Goal: Information Seeking & Learning: Learn about a topic

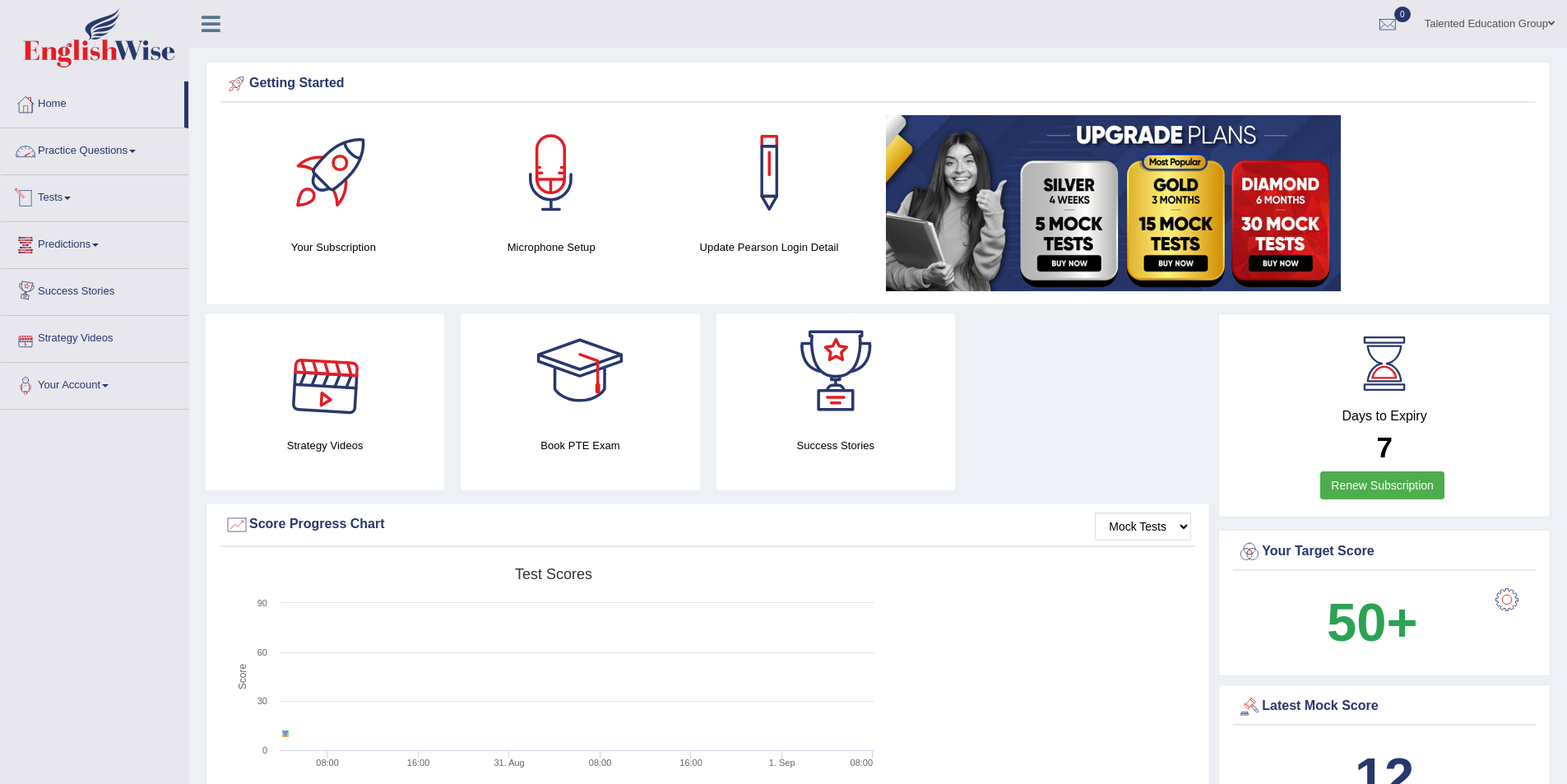
click at [107, 156] on link "Practice Questions" at bounding box center [95, 149] width 187 height 41
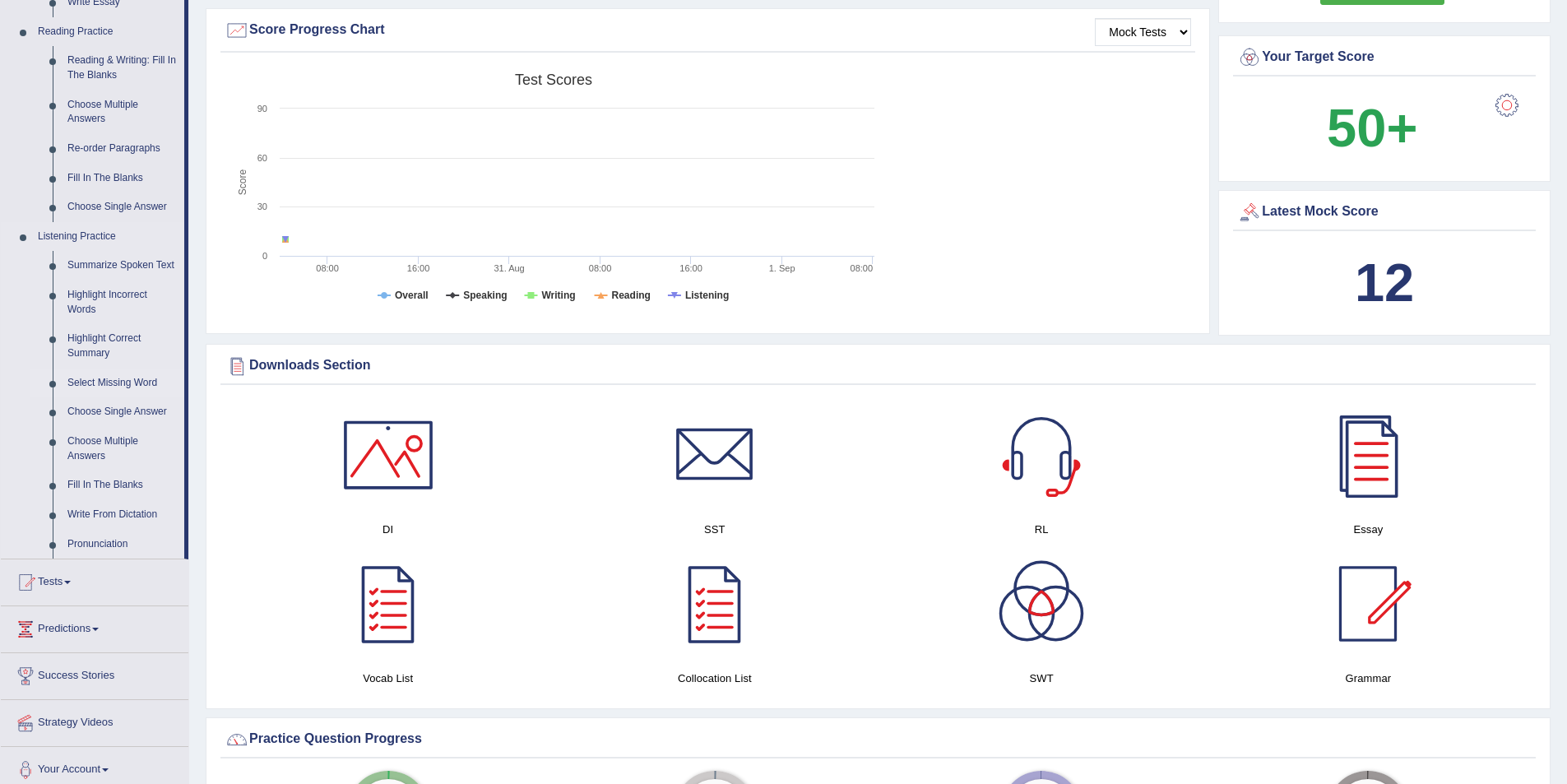
scroll to position [493, 0]
click at [71, 590] on link "Tests" at bounding box center [95, 580] width 187 height 41
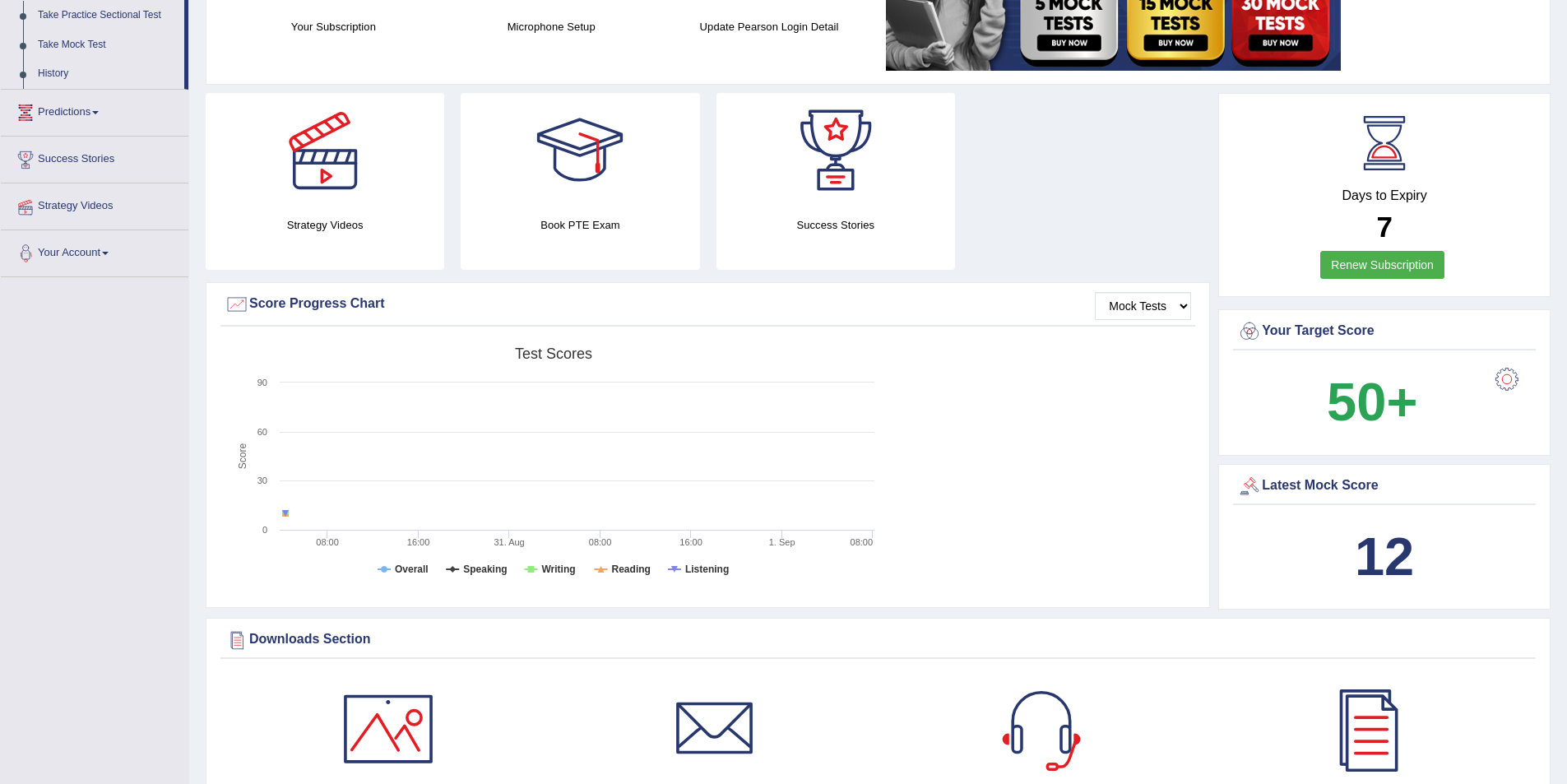
scroll to position [354, 0]
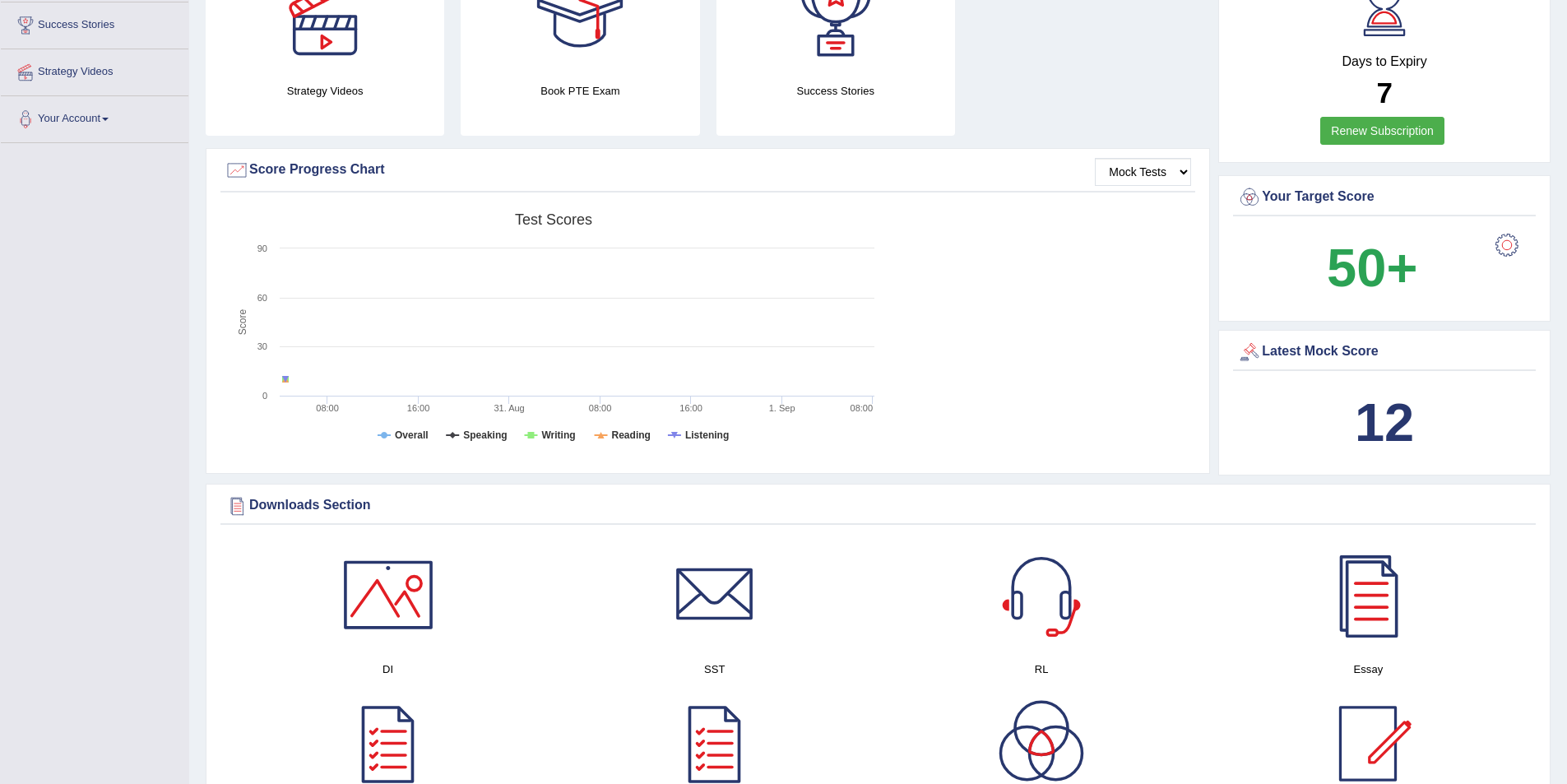
click at [1505, 242] on div at bounding box center [1507, 245] width 33 height 33
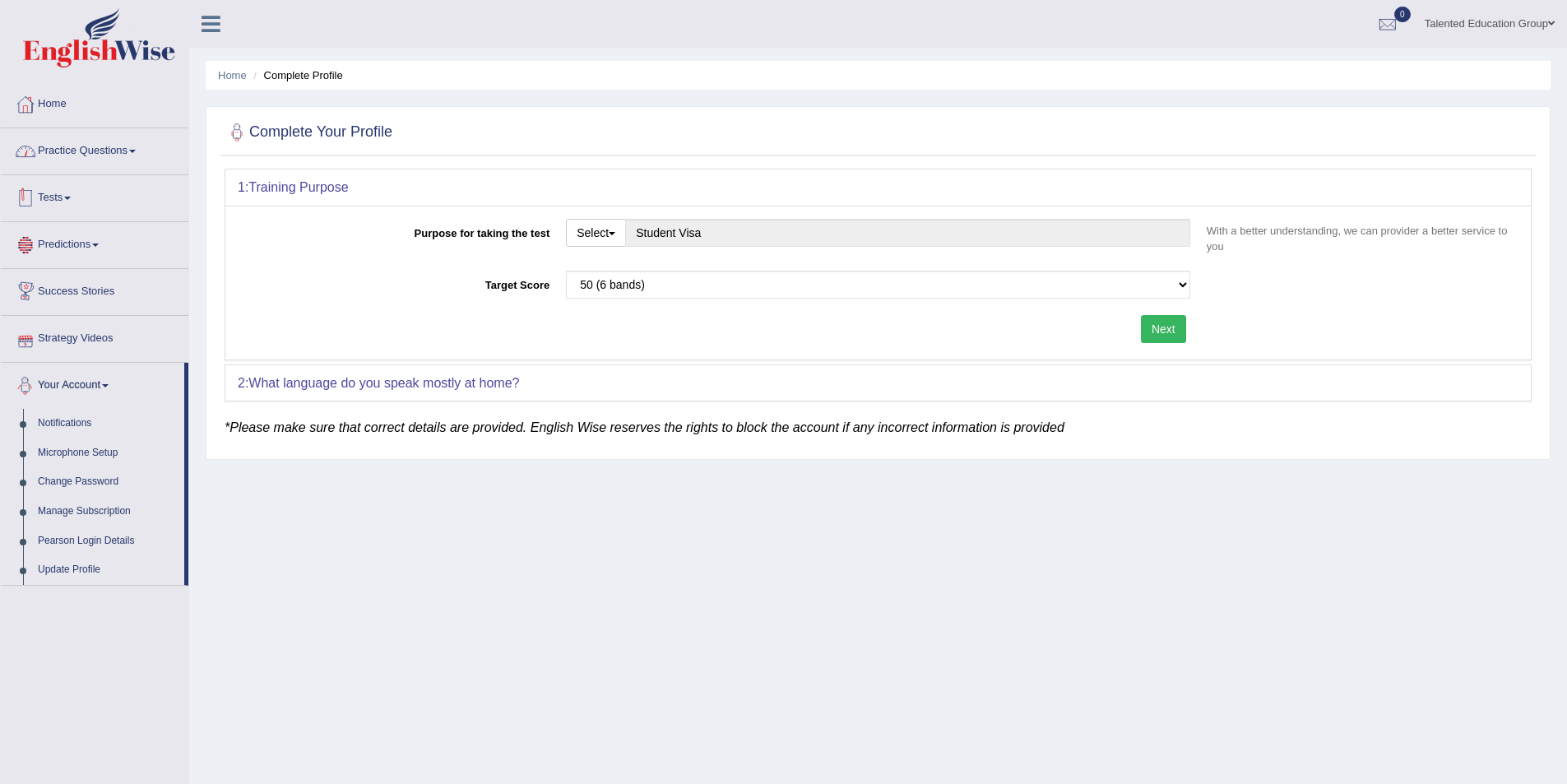
click at [109, 118] on link "Home" at bounding box center [95, 101] width 187 height 41
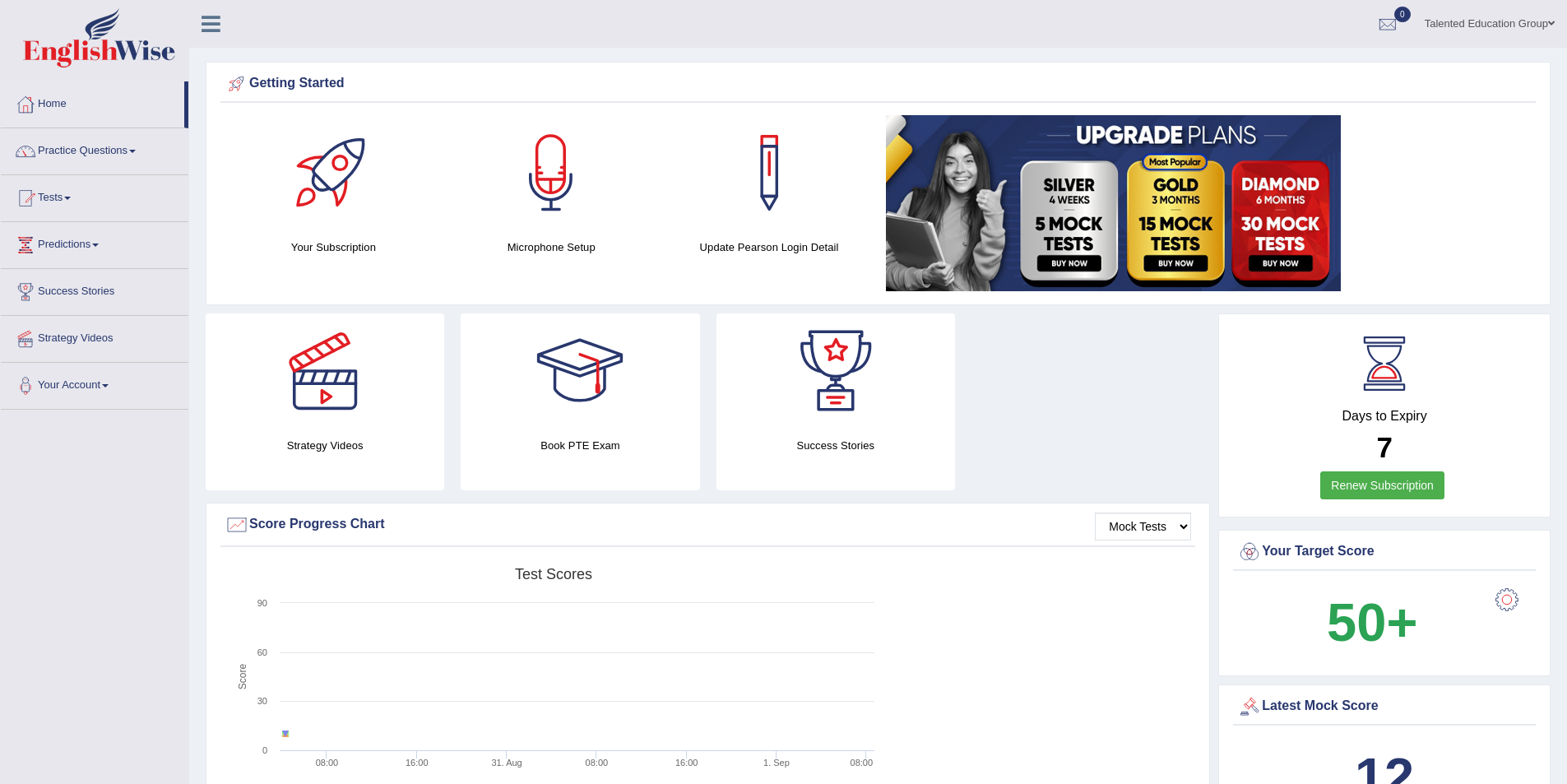
click at [1386, 406] on div "Days to Expiry 7 Renew Subscription" at bounding box center [1385, 417] width 302 height 181
click at [328, 211] on div at bounding box center [333, 173] width 115 height 115
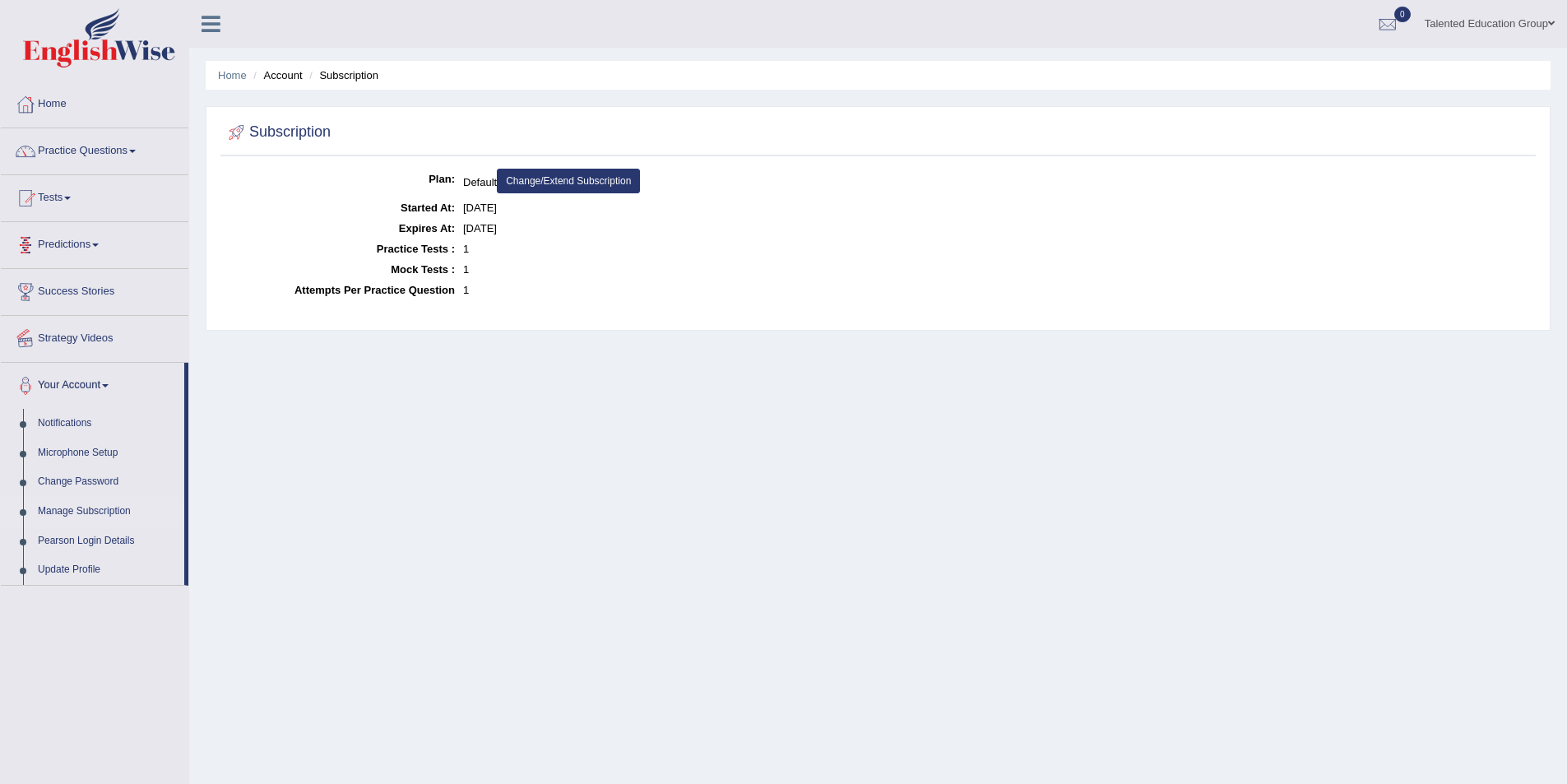
click at [86, 244] on link "Predictions" at bounding box center [95, 243] width 187 height 41
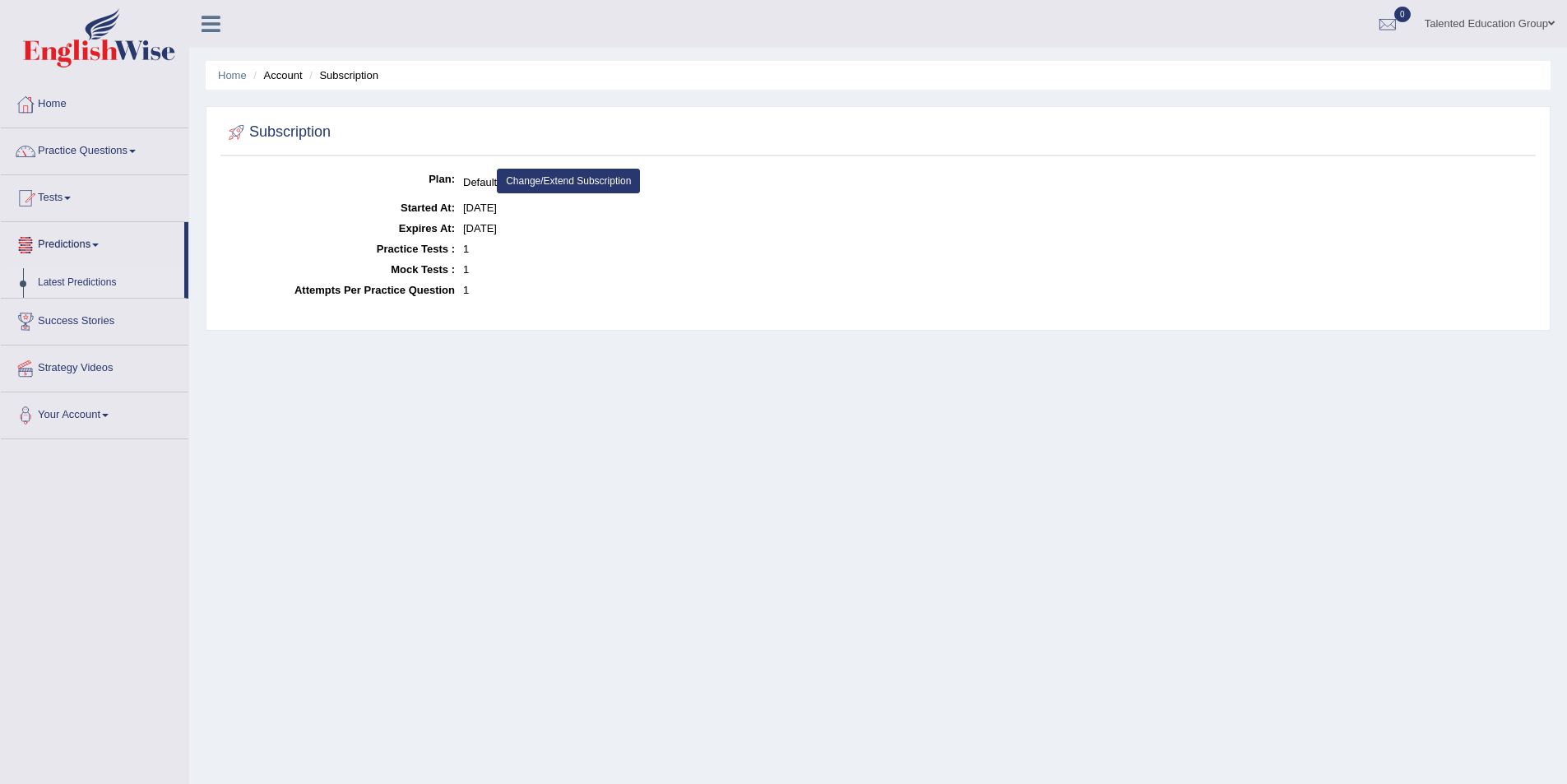
click at [113, 282] on link "Latest Predictions" at bounding box center [107, 283] width 154 height 29
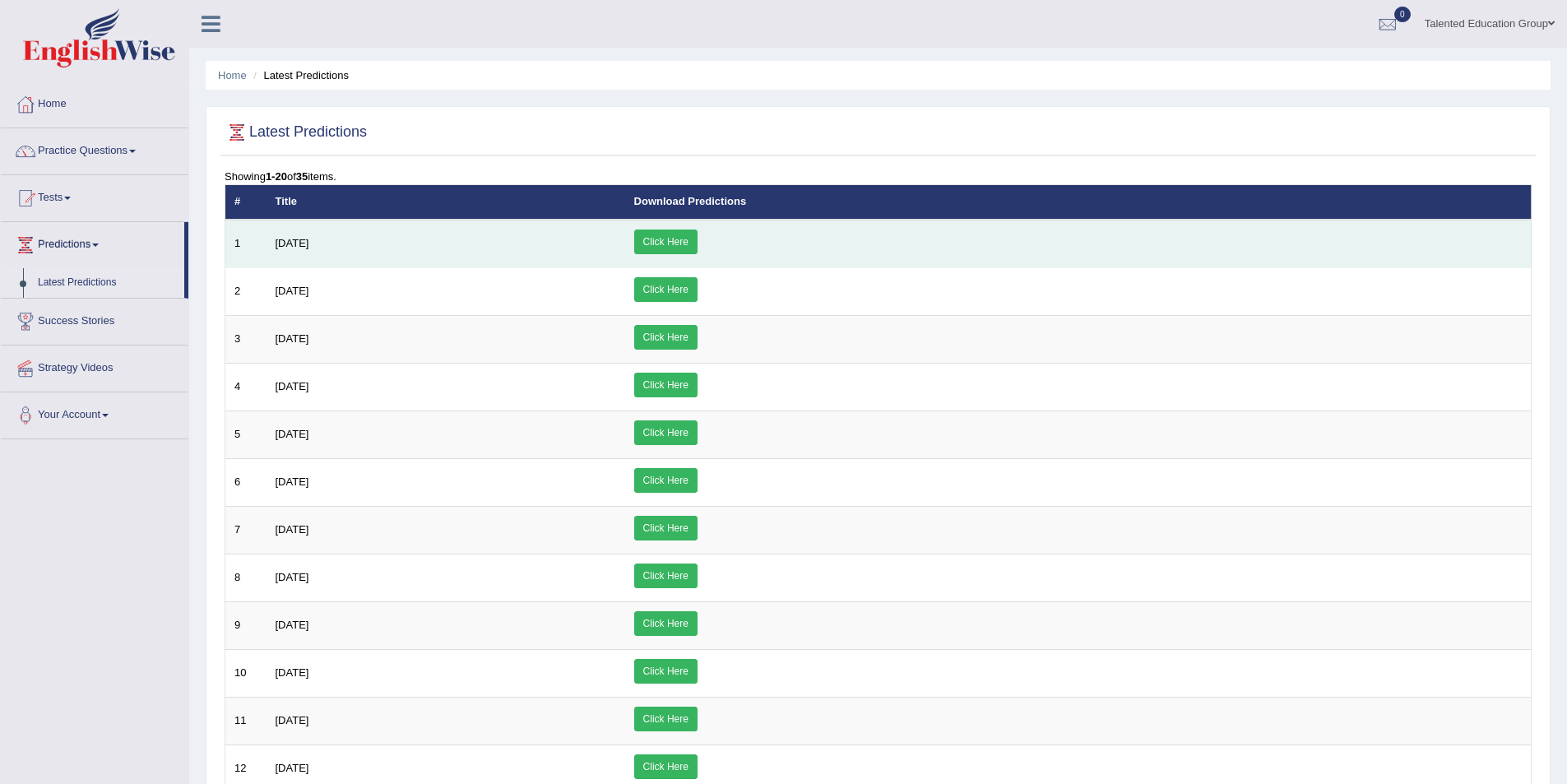
click at [698, 244] on link "Click Here" at bounding box center [665, 241] width 63 height 24
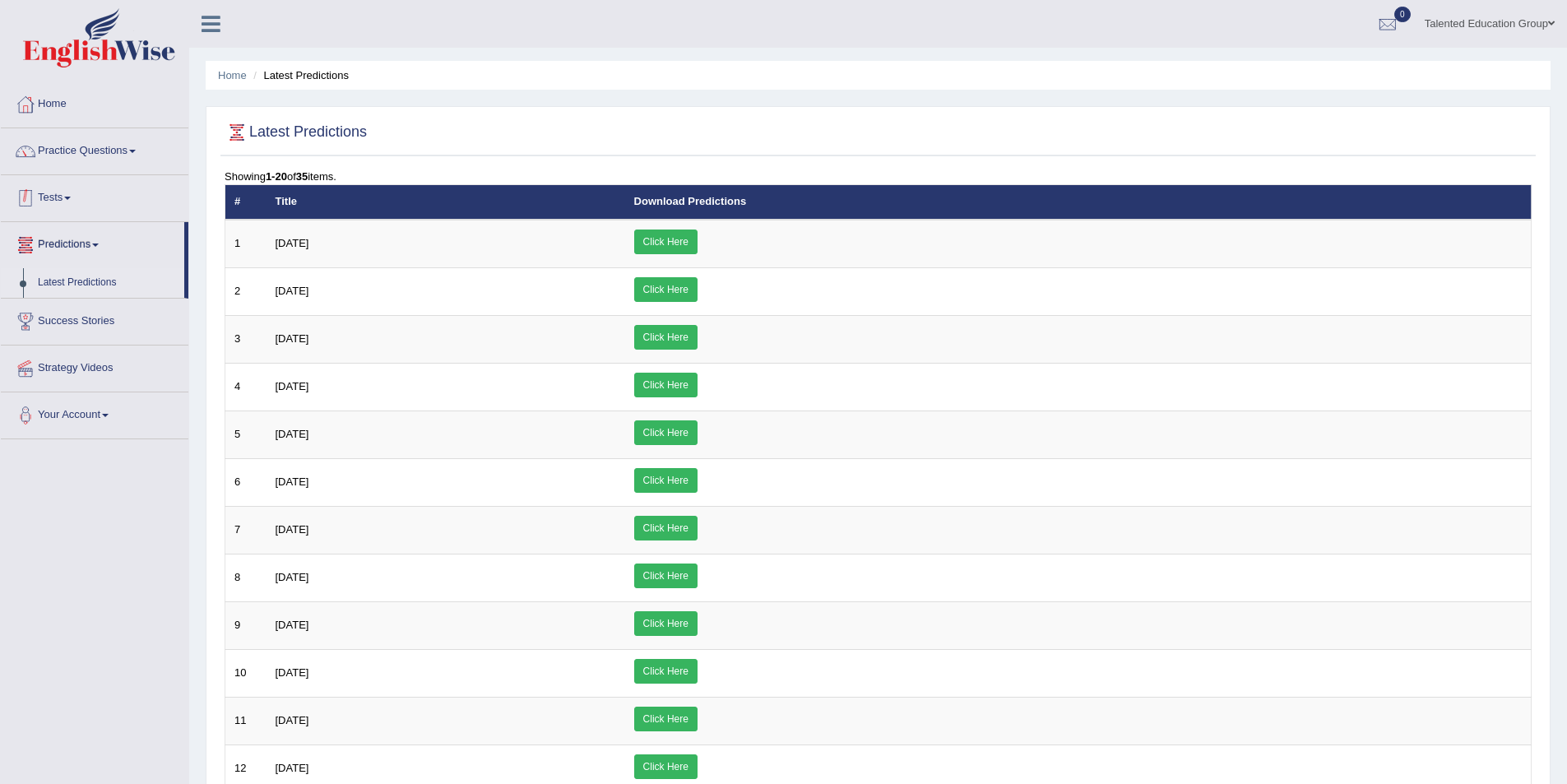
click at [71, 197] on span at bounding box center [67, 198] width 7 height 3
click at [114, 236] on link "Take Practice Sectional Test" at bounding box center [107, 236] width 154 height 29
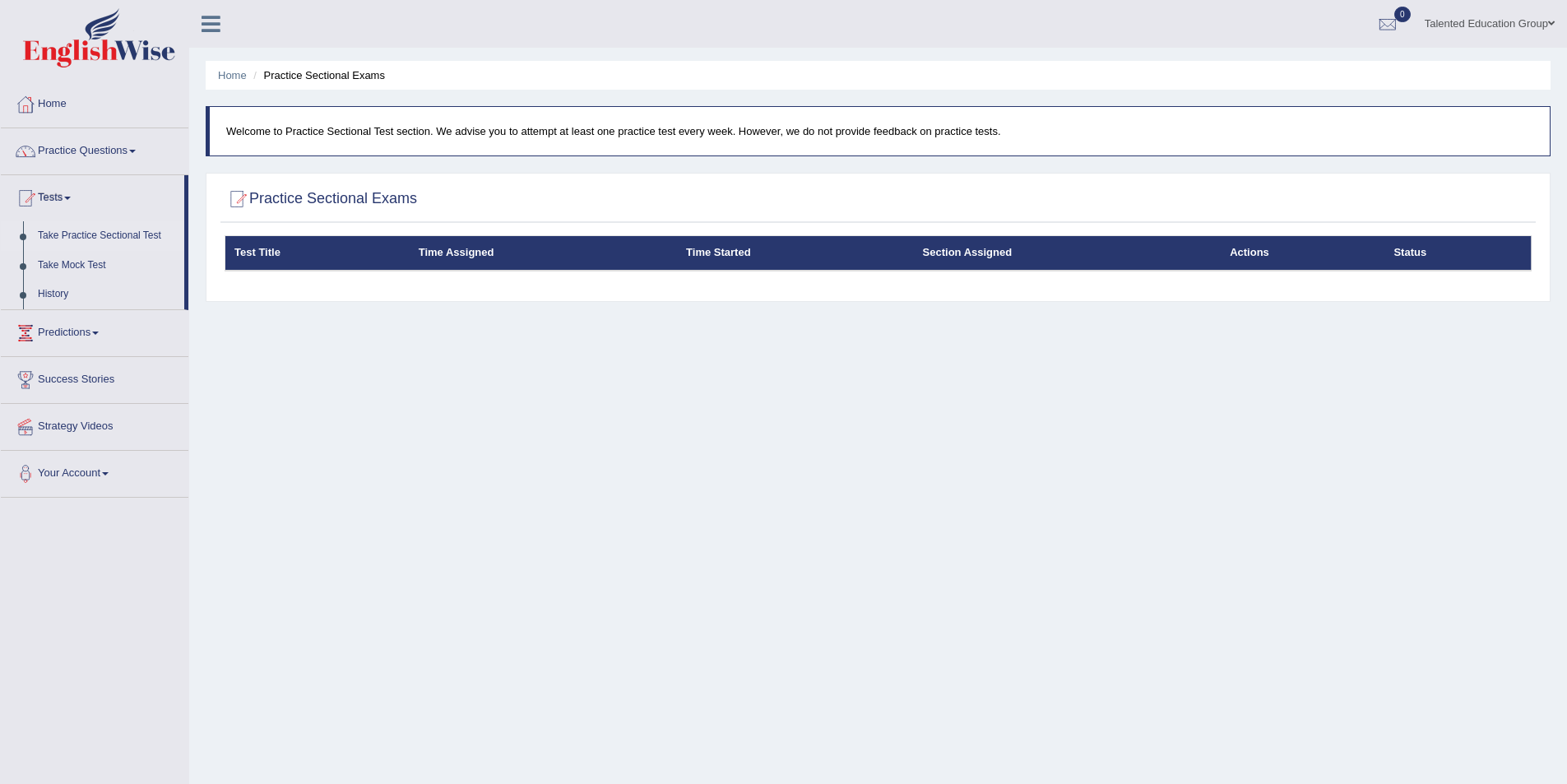
click at [454, 257] on th "Time Assigned" at bounding box center [543, 253] width 267 height 34
click at [710, 252] on th "Time Started" at bounding box center [795, 253] width 237 height 34
click at [355, 203] on h2 "Practice Sectional Exams" at bounding box center [320, 198] width 192 height 24
click at [57, 251] on link "Take Mock Test" at bounding box center [107, 265] width 154 height 29
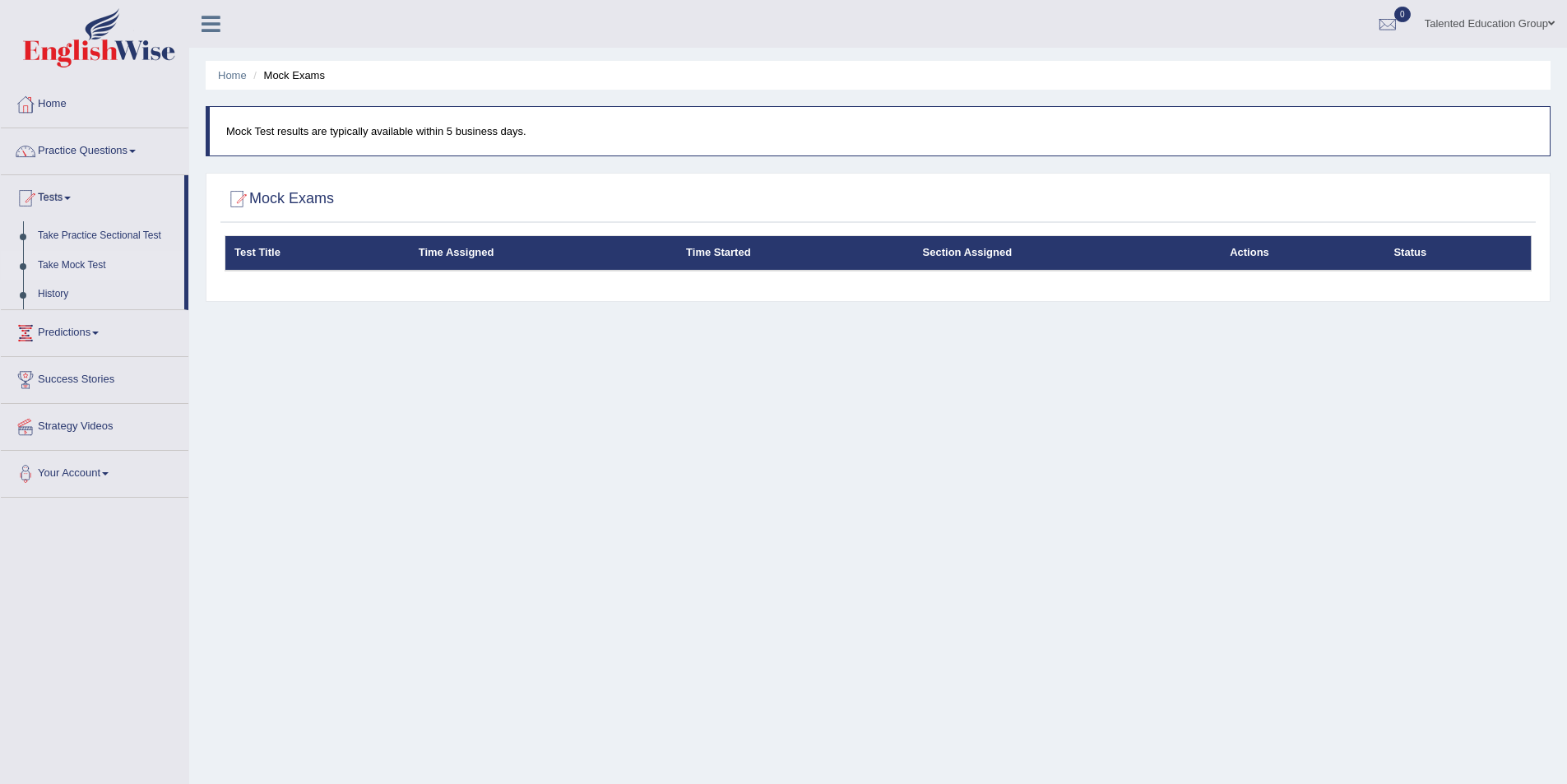
click at [263, 256] on th "Test Title" at bounding box center [317, 253] width 184 height 34
click at [1412, 259] on th "Status" at bounding box center [1458, 253] width 146 height 34
click at [1537, 24] on link "Talented Education Group" at bounding box center [1490, 21] width 155 height 43
drag, startPoint x: 889, startPoint y: 401, endPoint x: 867, endPoint y: 393, distance: 23.4
click at [883, 399] on div "Home Mock Exams Mock Test results are typically available within 5 business day…" at bounding box center [878, 411] width 1378 height 822
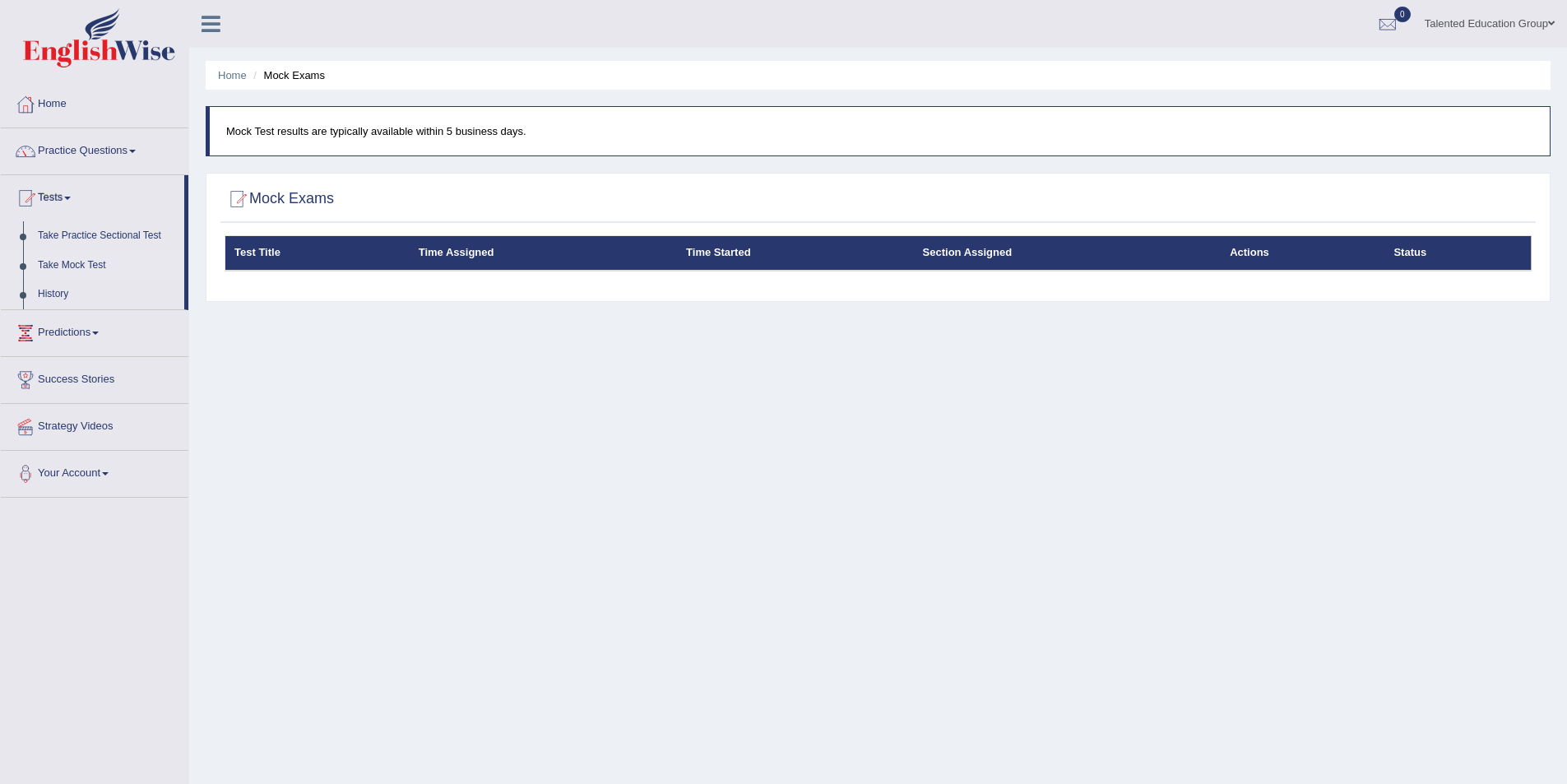
click at [421, 138] on p "Mock Test results are typically available within 5 business days." at bounding box center [880, 131] width 1307 height 16
click at [97, 470] on link "Your Account" at bounding box center [95, 471] width 187 height 41
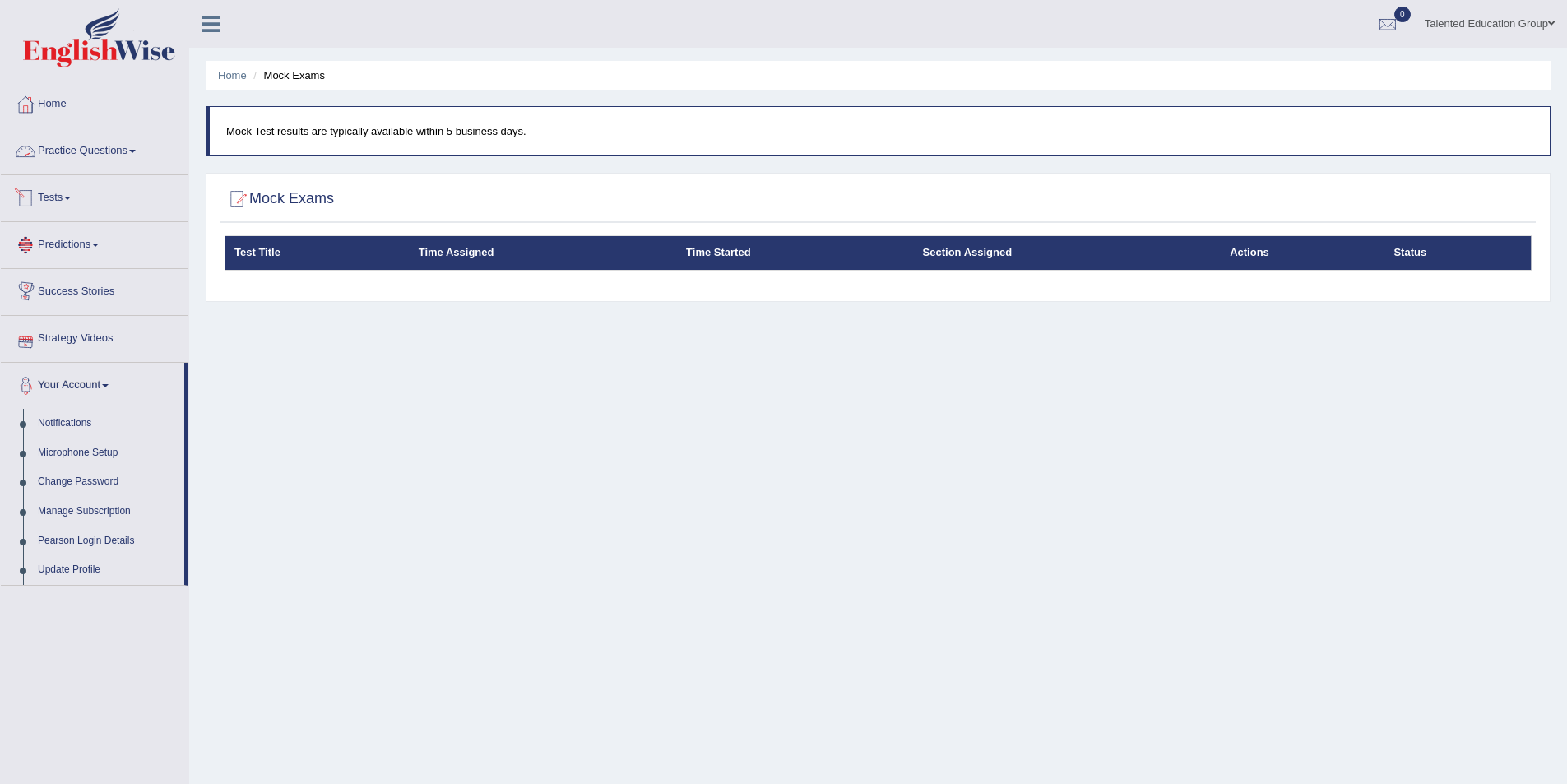
click at [103, 153] on link "Practice Questions" at bounding box center [95, 149] width 187 height 41
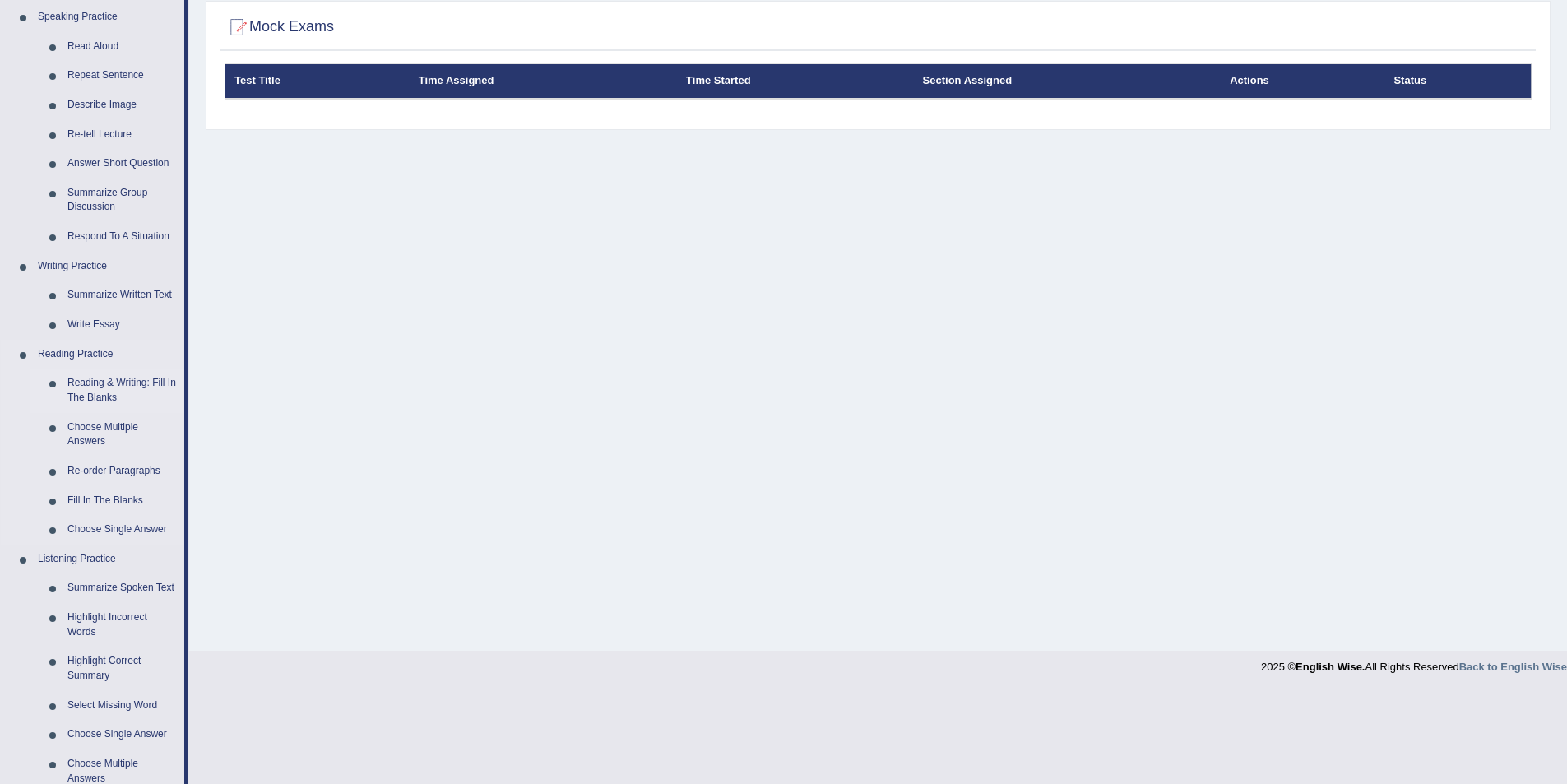
scroll to position [329, 0]
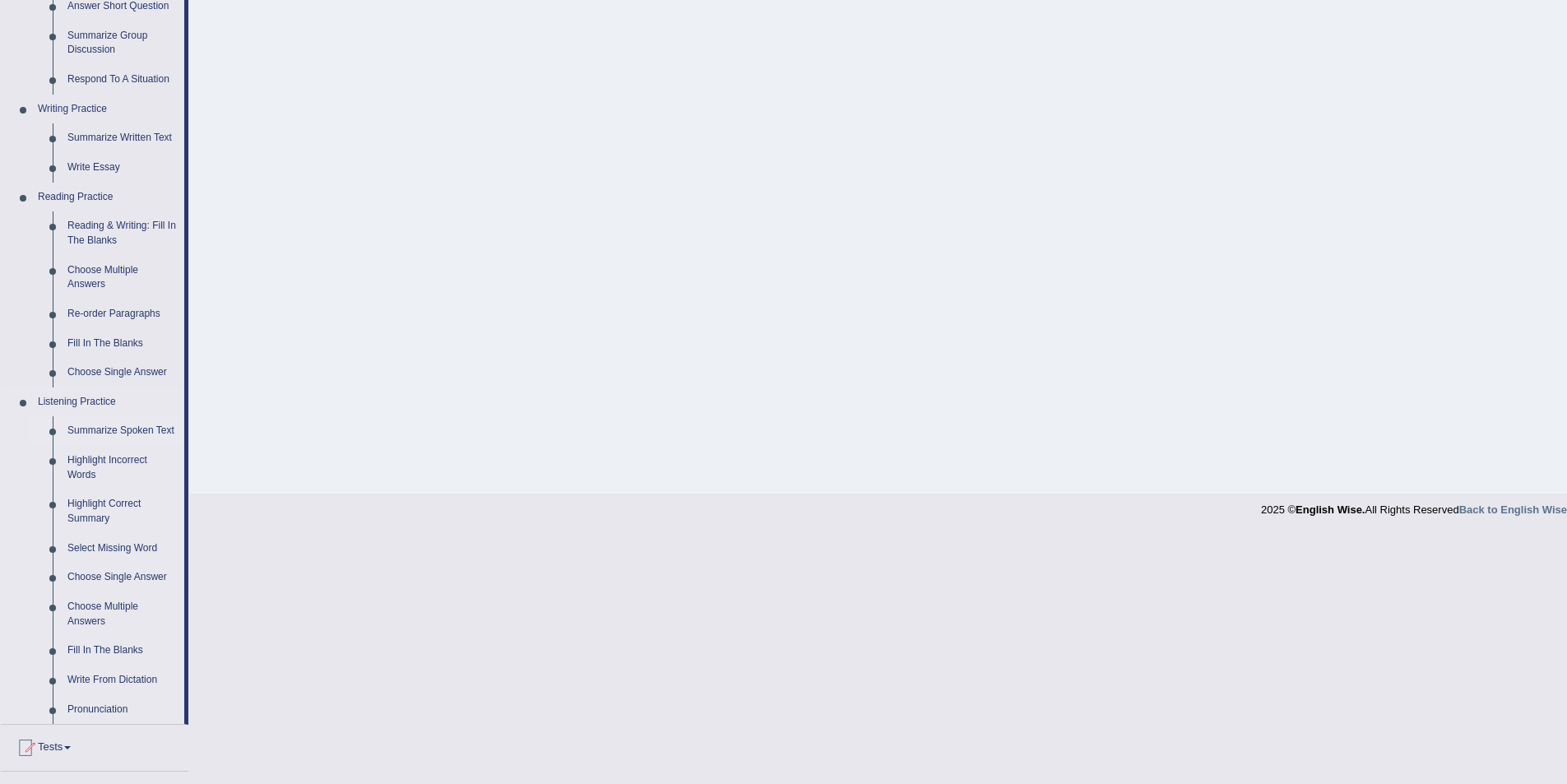
click at [138, 428] on link "Summarize Spoken Text" at bounding box center [122, 431] width 124 height 29
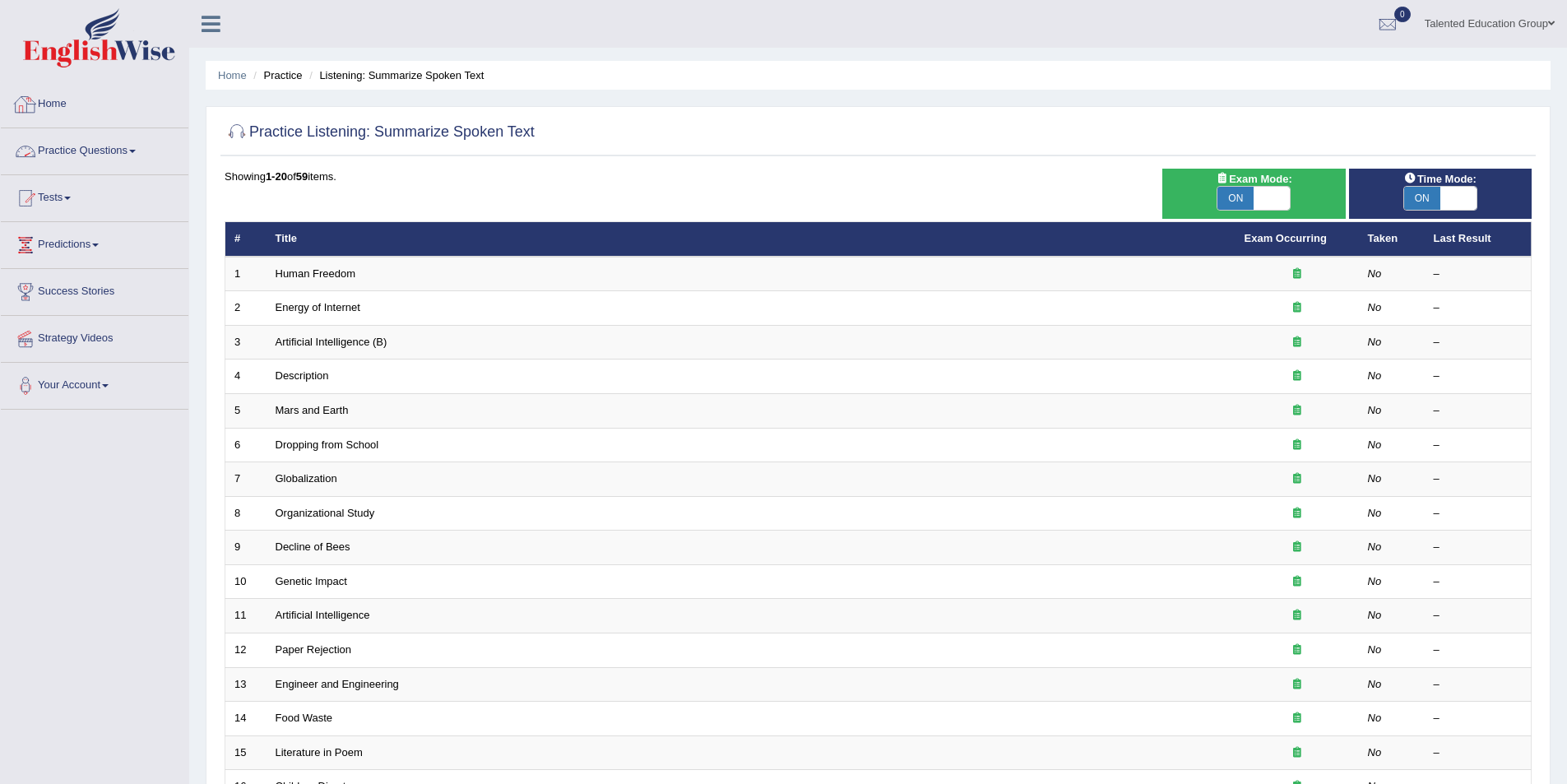
click at [62, 96] on link "Home" at bounding box center [95, 101] width 187 height 41
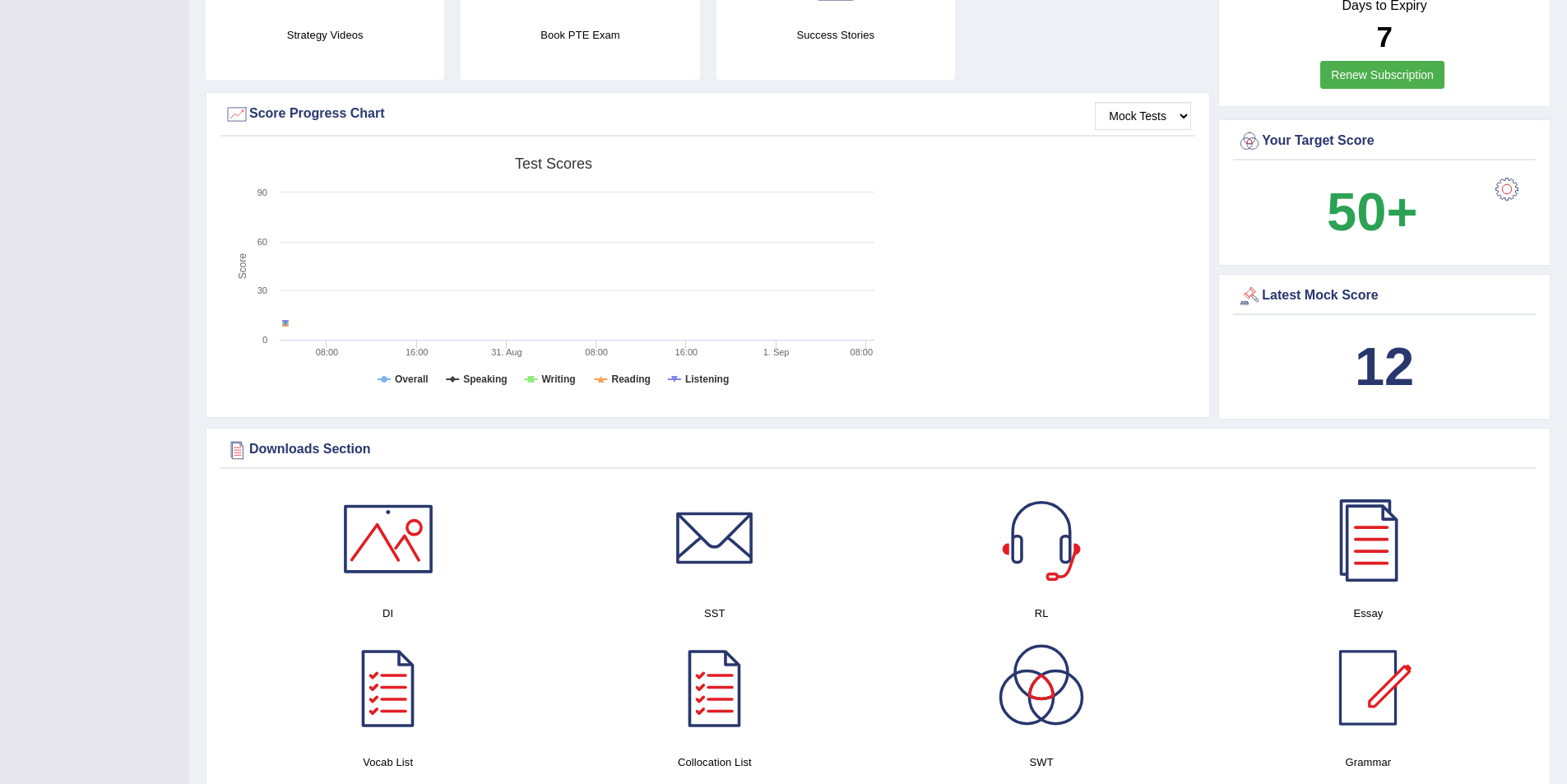
scroll to position [412, 0]
click at [288, 324] on icon at bounding box center [285, 322] width 17 height 17
click at [403, 384] on tspan "Overall" at bounding box center [412, 378] width 34 height 12
click at [466, 385] on rect at bounding box center [553, 275] width 659 height 255
click at [482, 376] on tspan "Speaking" at bounding box center [485, 378] width 44 height 12
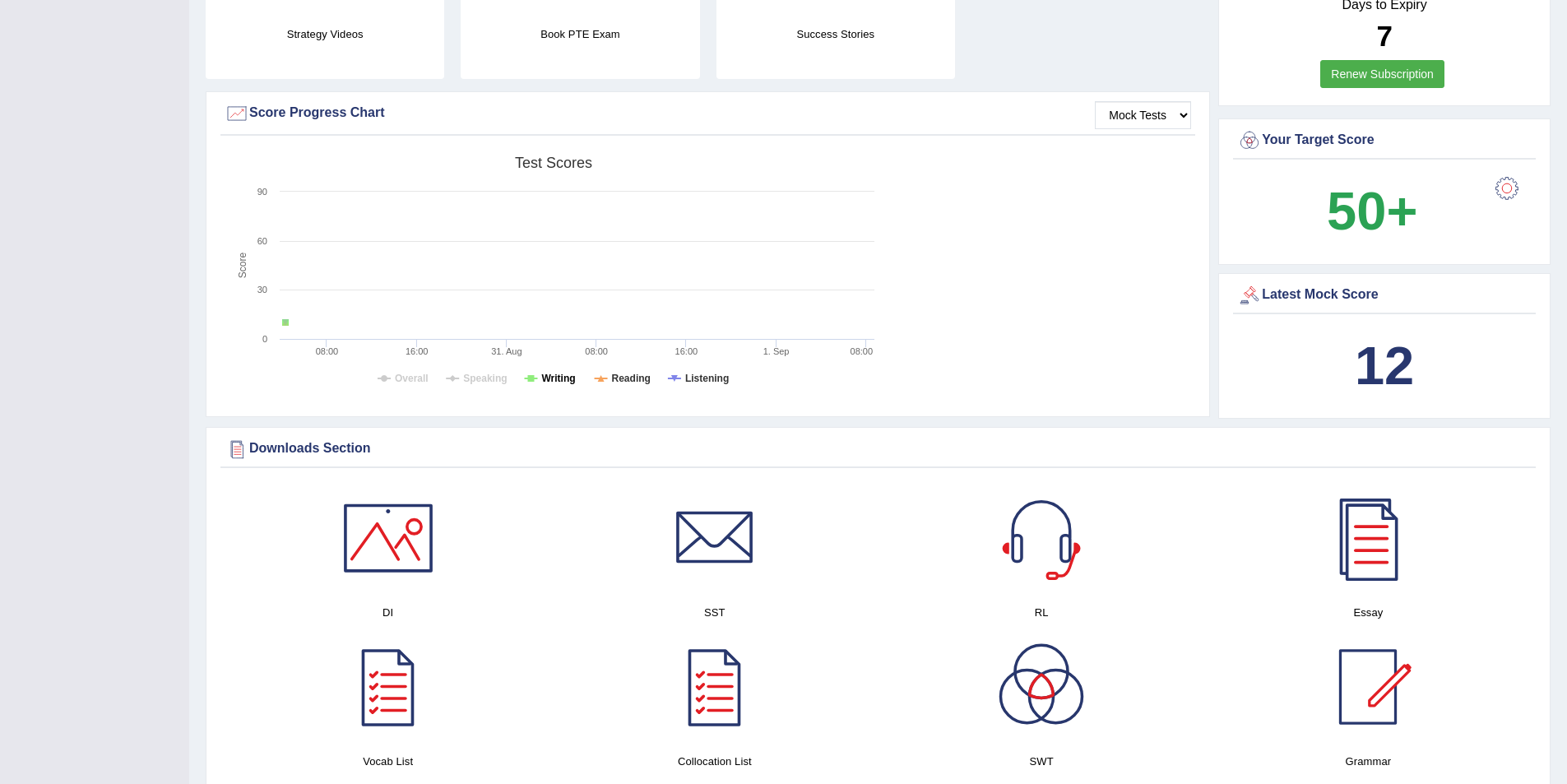
click at [553, 380] on tspan "Writing" at bounding box center [558, 378] width 34 height 12
click at [618, 380] on tspan "Reading" at bounding box center [631, 378] width 39 height 12
click at [692, 378] on tspan "Listening" at bounding box center [706, 378] width 44 height 12
click at [626, 382] on tspan "Reading" at bounding box center [631, 378] width 39 height 12
click at [680, 378] on icon at bounding box center [674, 378] width 13 height 0
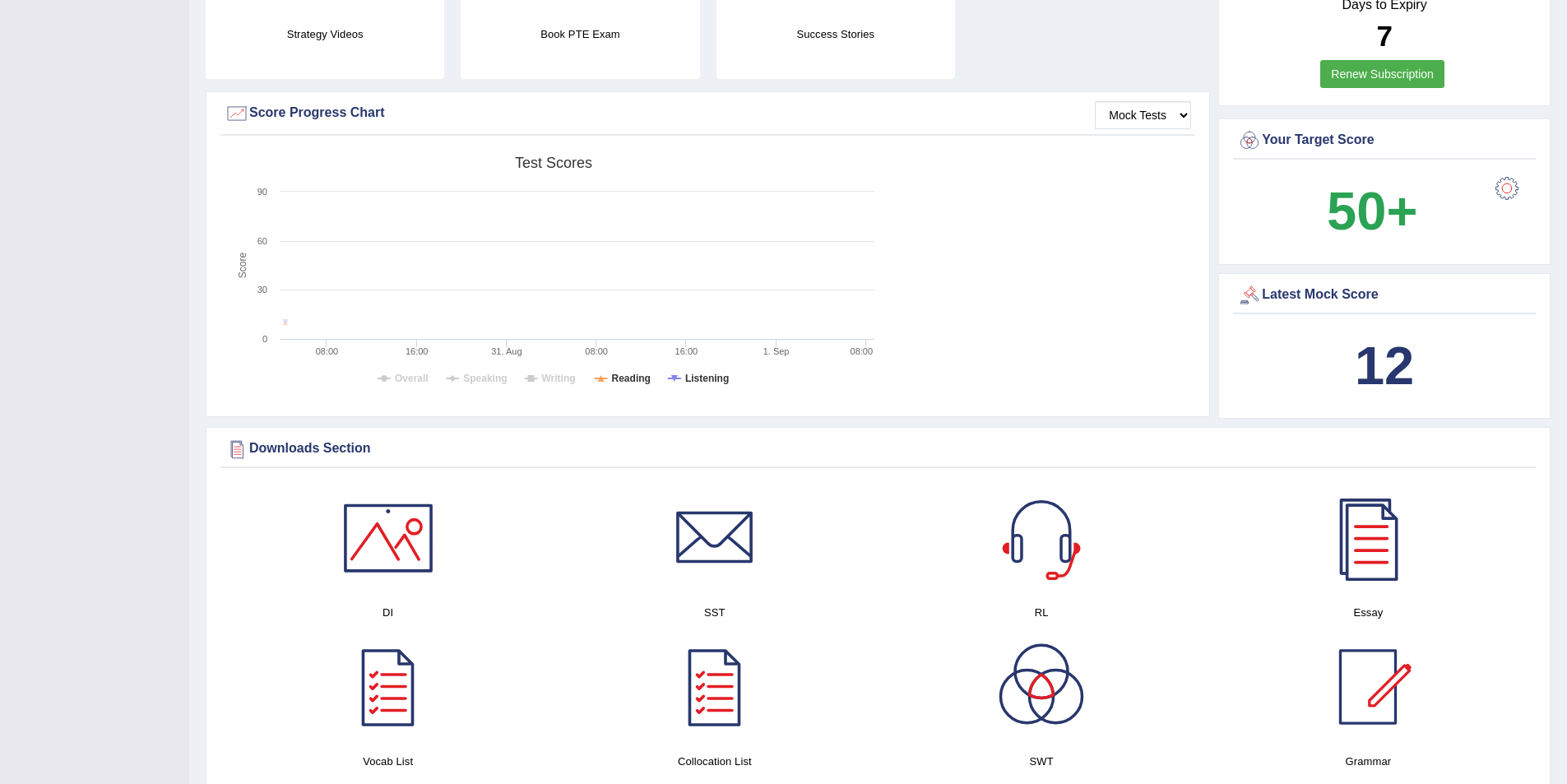
click at [537, 380] on rect at bounding box center [553, 275] width 659 height 255
click at [479, 381] on tspan "Speaking" at bounding box center [485, 378] width 44 height 12
click at [553, 381] on tspan "Writing" at bounding box center [558, 378] width 34 height 12
click at [421, 380] on tspan "Overall" at bounding box center [412, 378] width 34 height 12
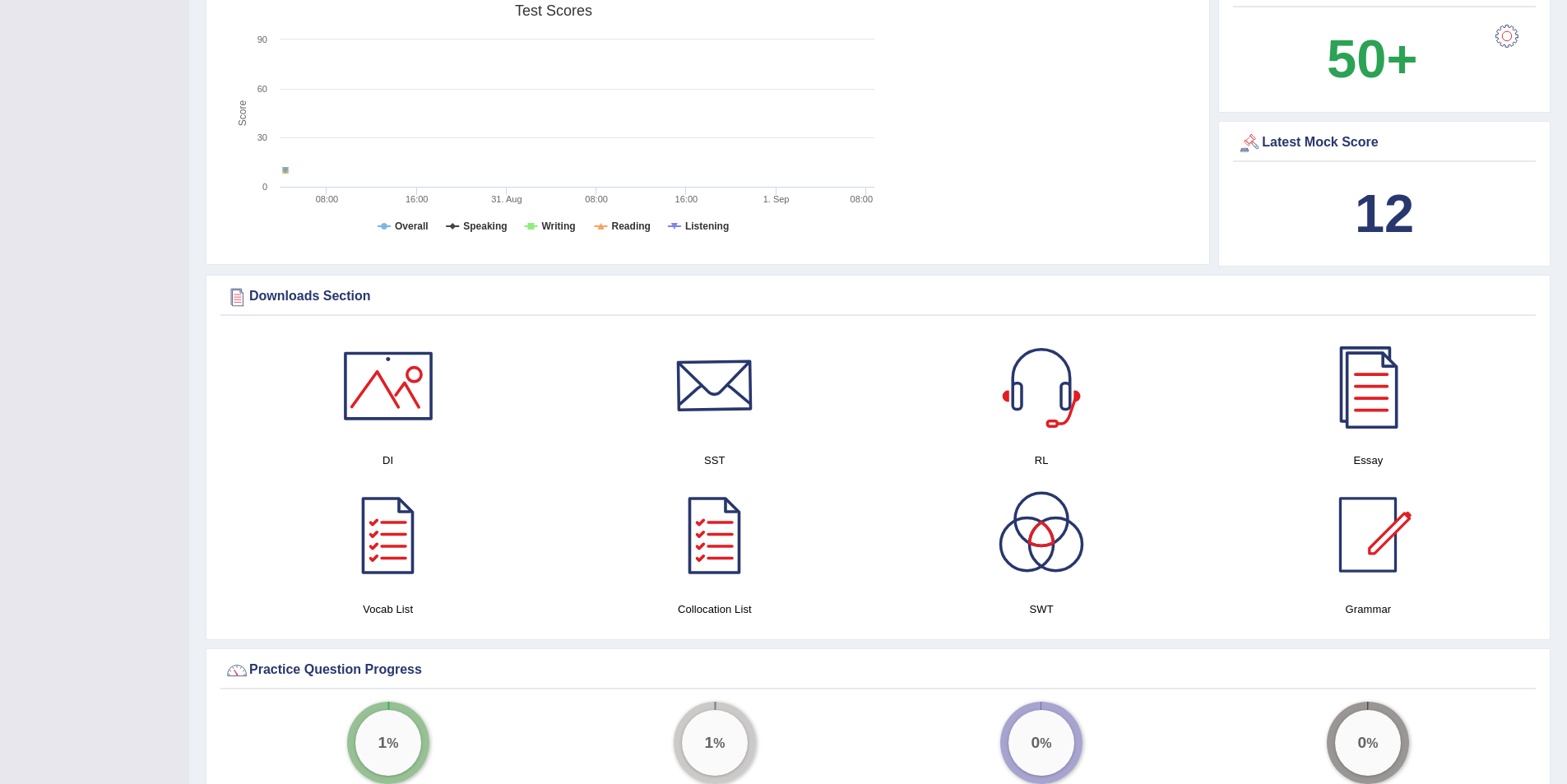
scroll to position [575, 0]
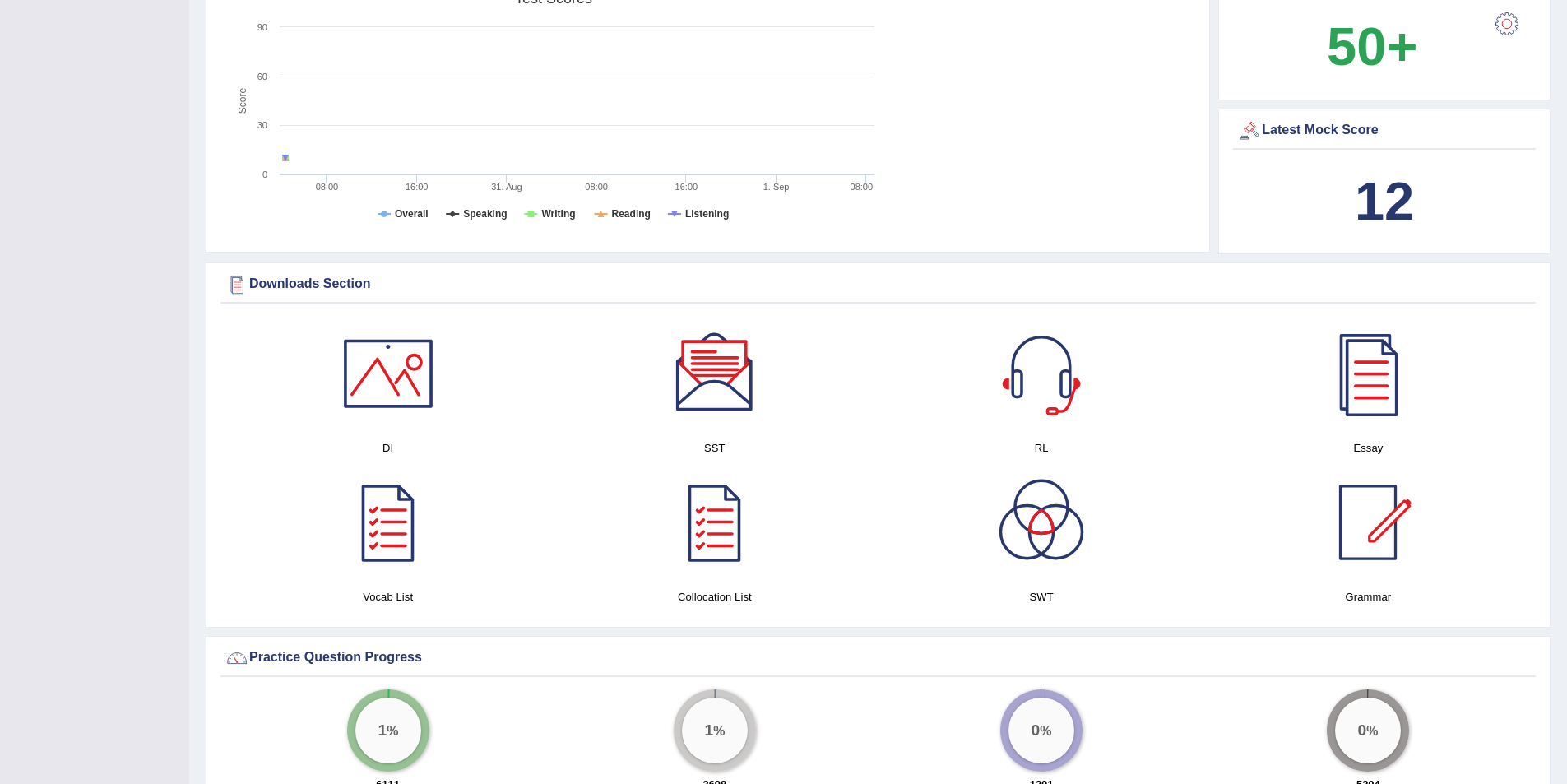
click at [413, 378] on div at bounding box center [388, 373] width 115 height 115
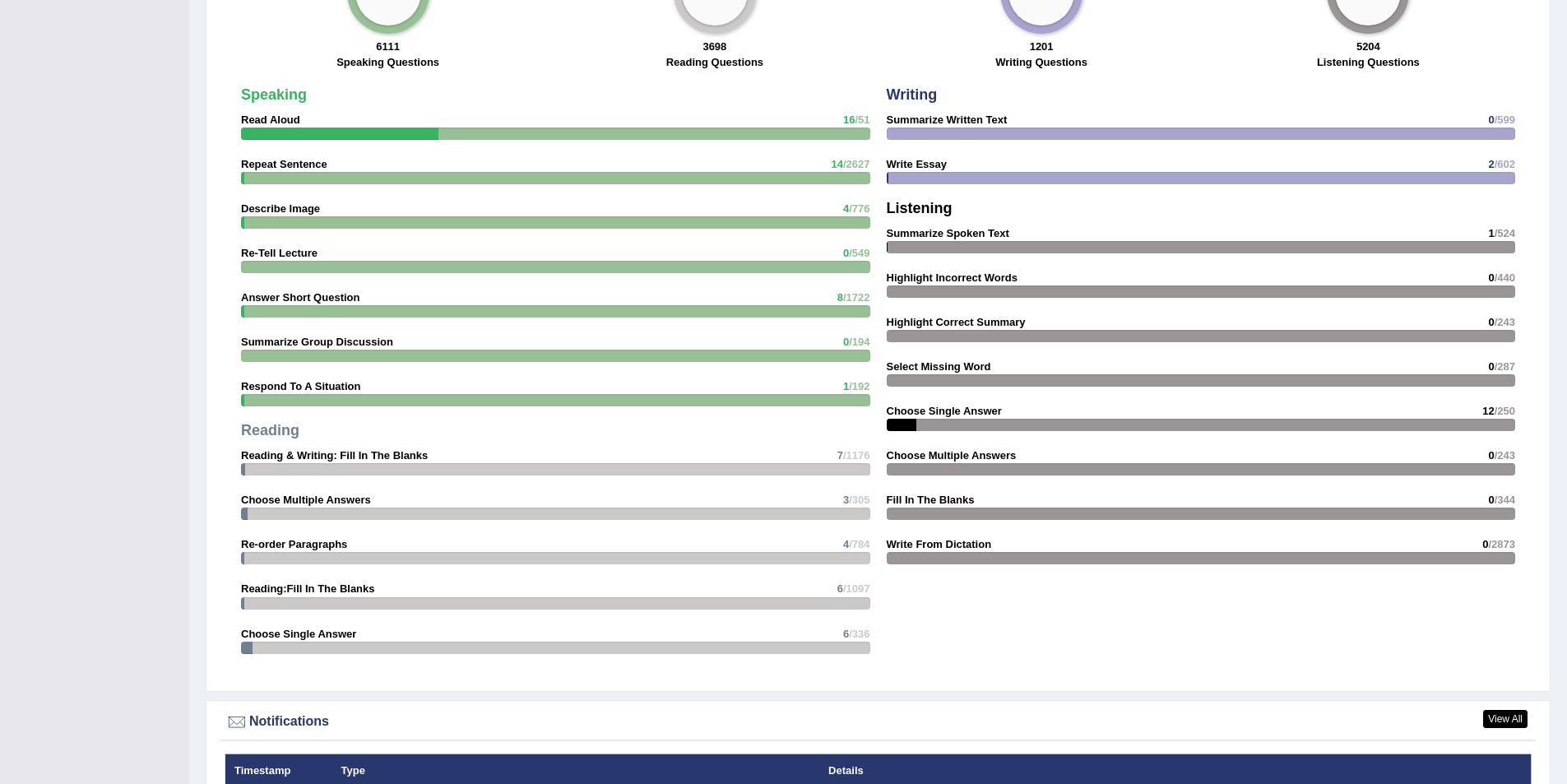
scroll to position [1397, 0]
